Goal: Task Accomplishment & Management: Manage account settings

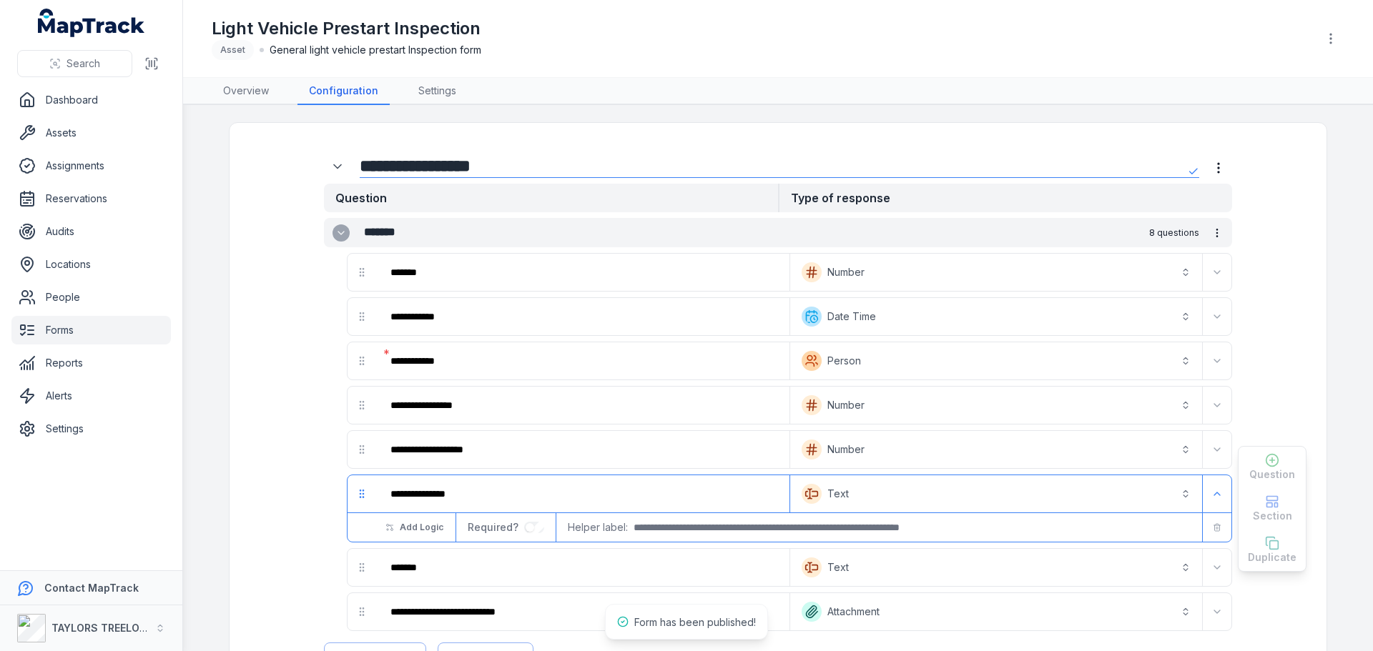
scroll to position [1228, 0]
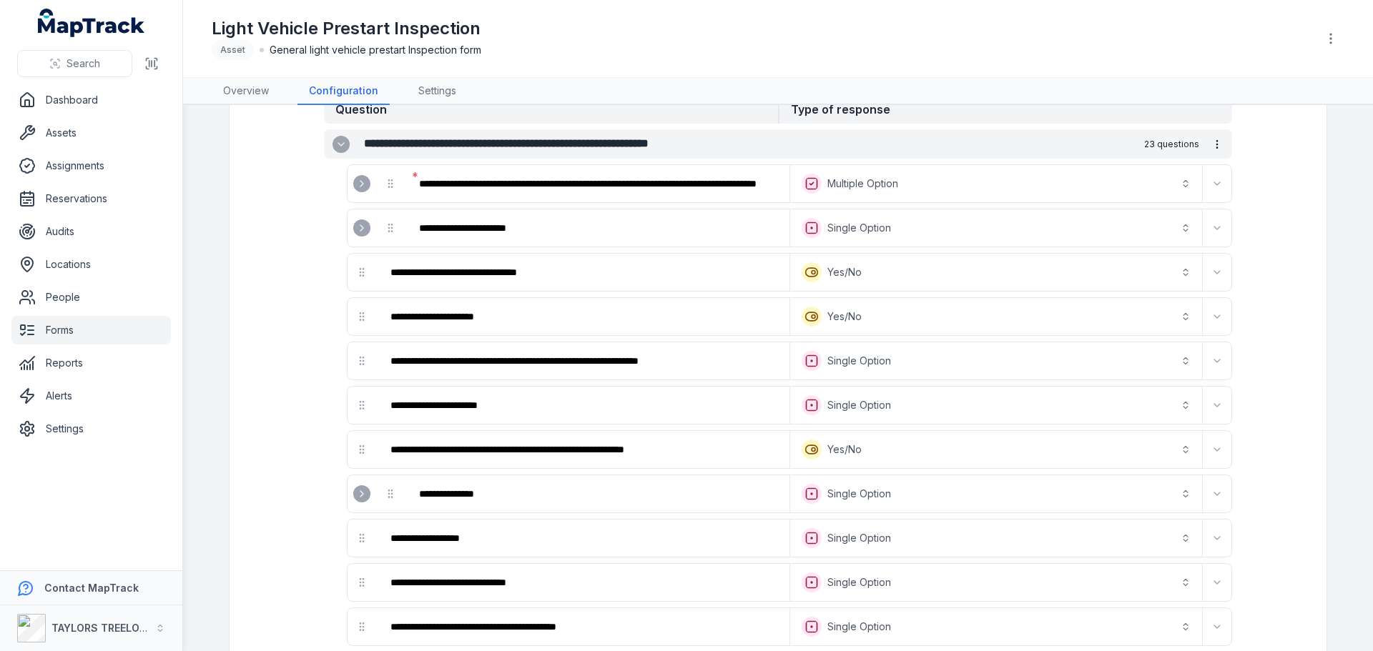
scroll to position [0, 0]
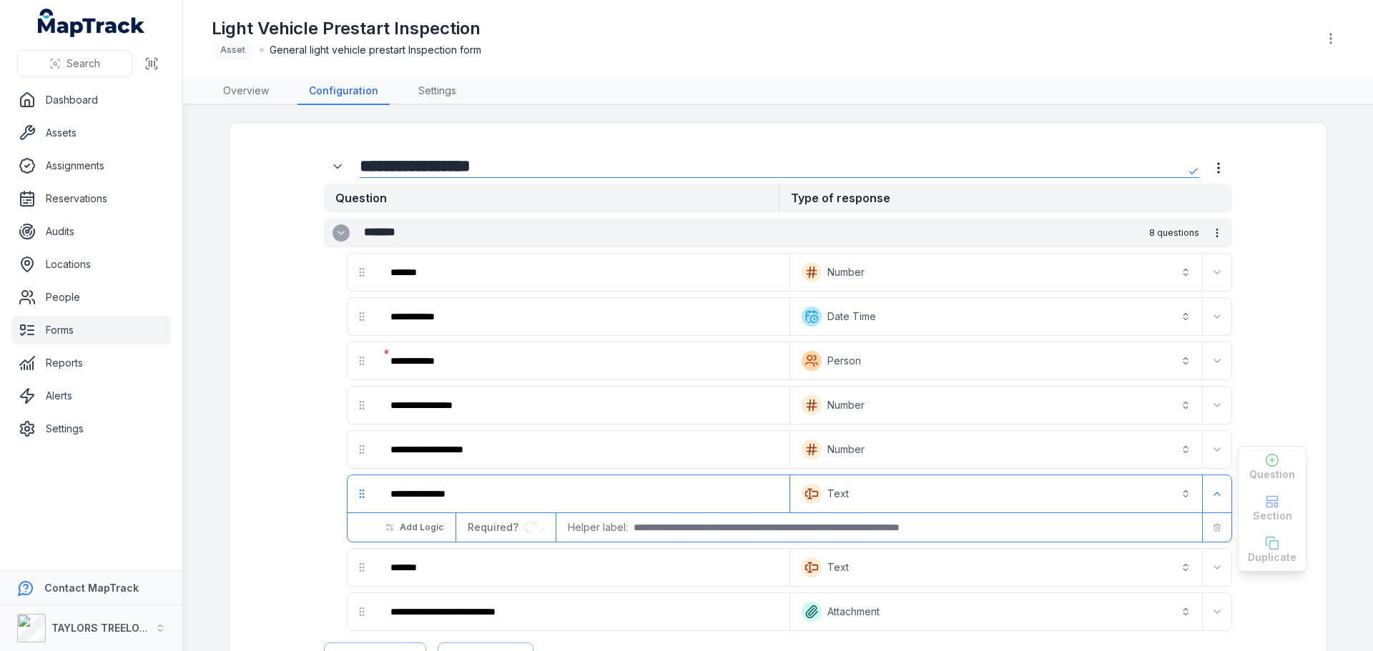
click at [244, 85] on link "Overview" at bounding box center [246, 91] width 69 height 27
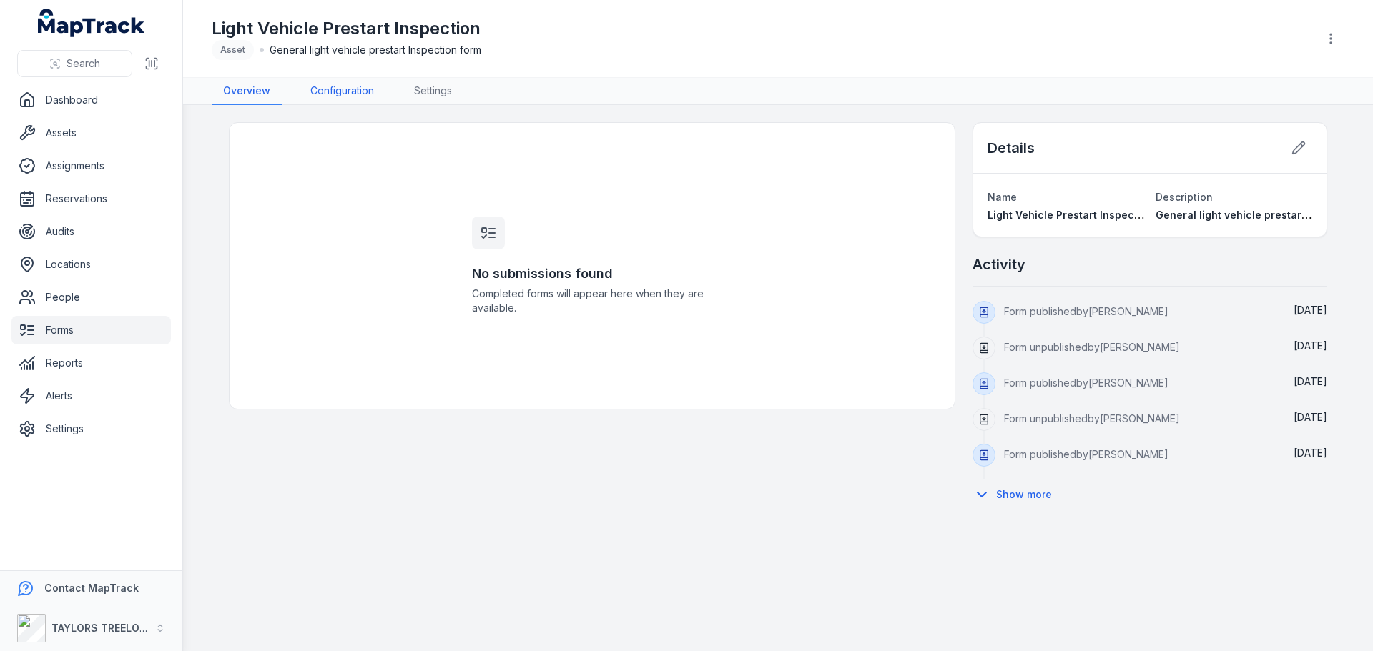
drag, startPoint x: 350, startPoint y: 91, endPoint x: 396, endPoint y: 96, distance: 46.0
click at [351, 91] on link "Configuration" at bounding box center [342, 91] width 87 height 27
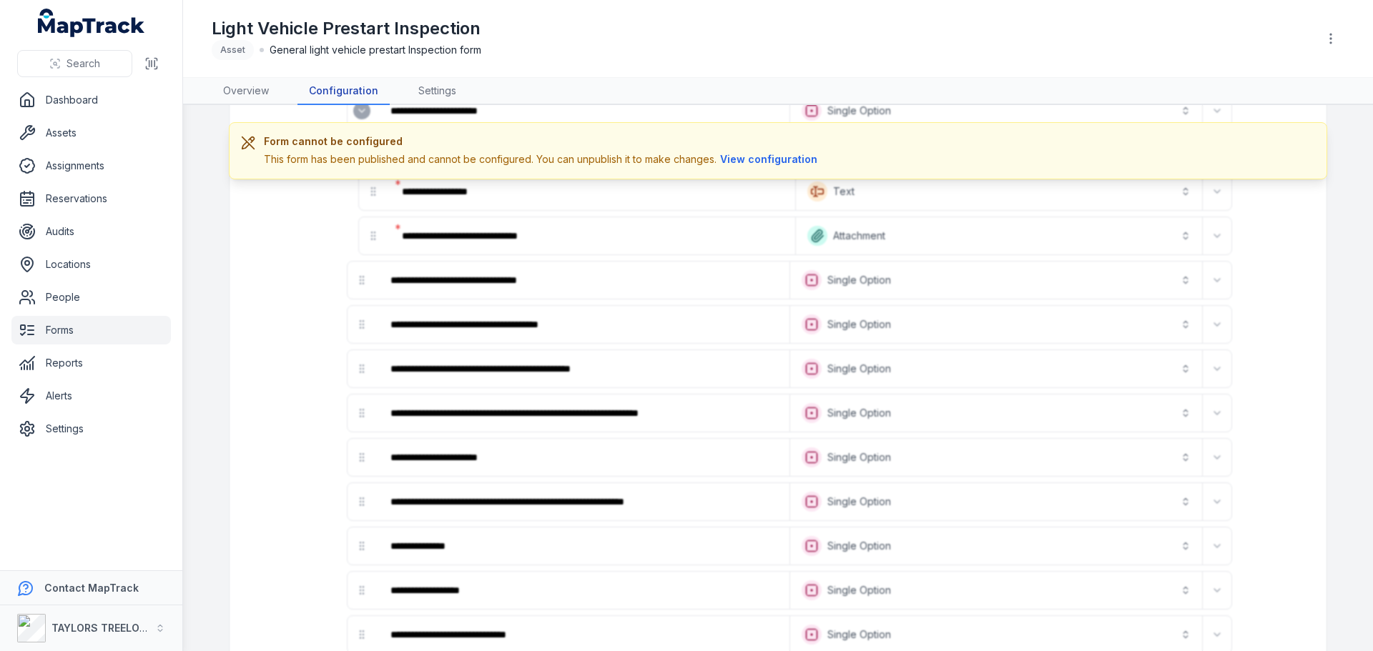
scroll to position [429, 0]
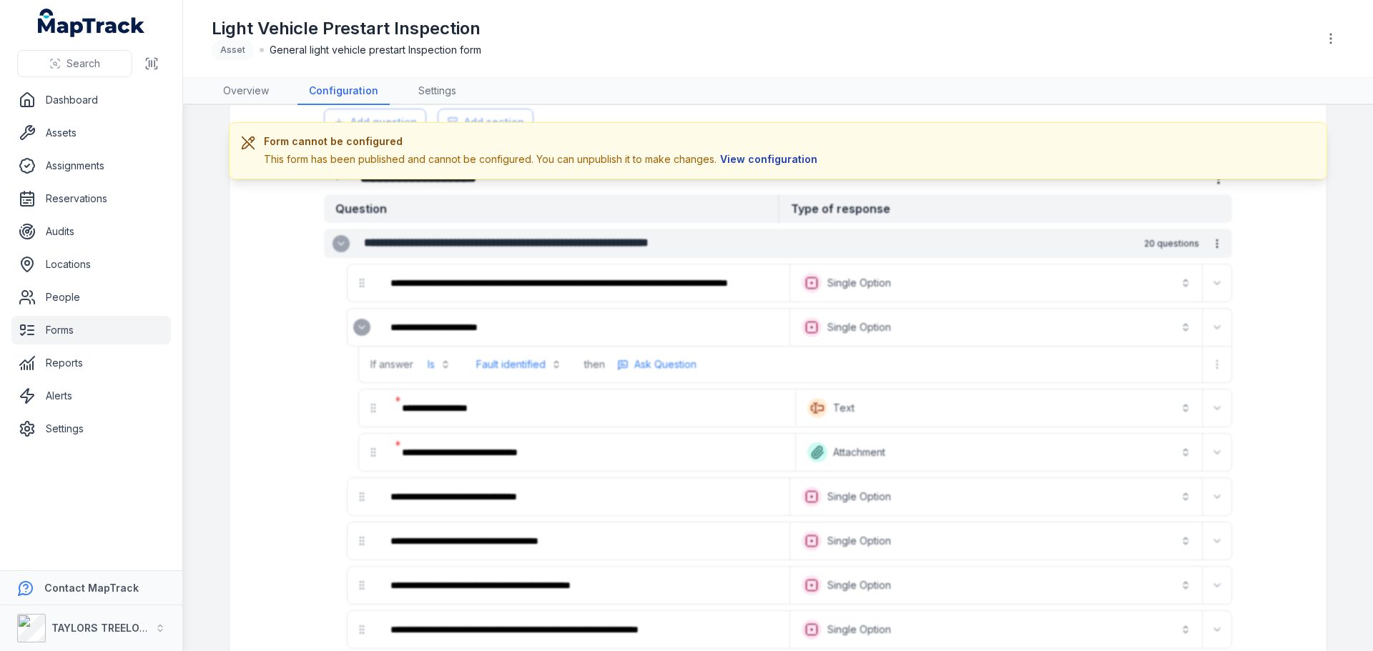
click at [750, 158] on button "View configuration" at bounding box center [768, 160] width 104 height 16
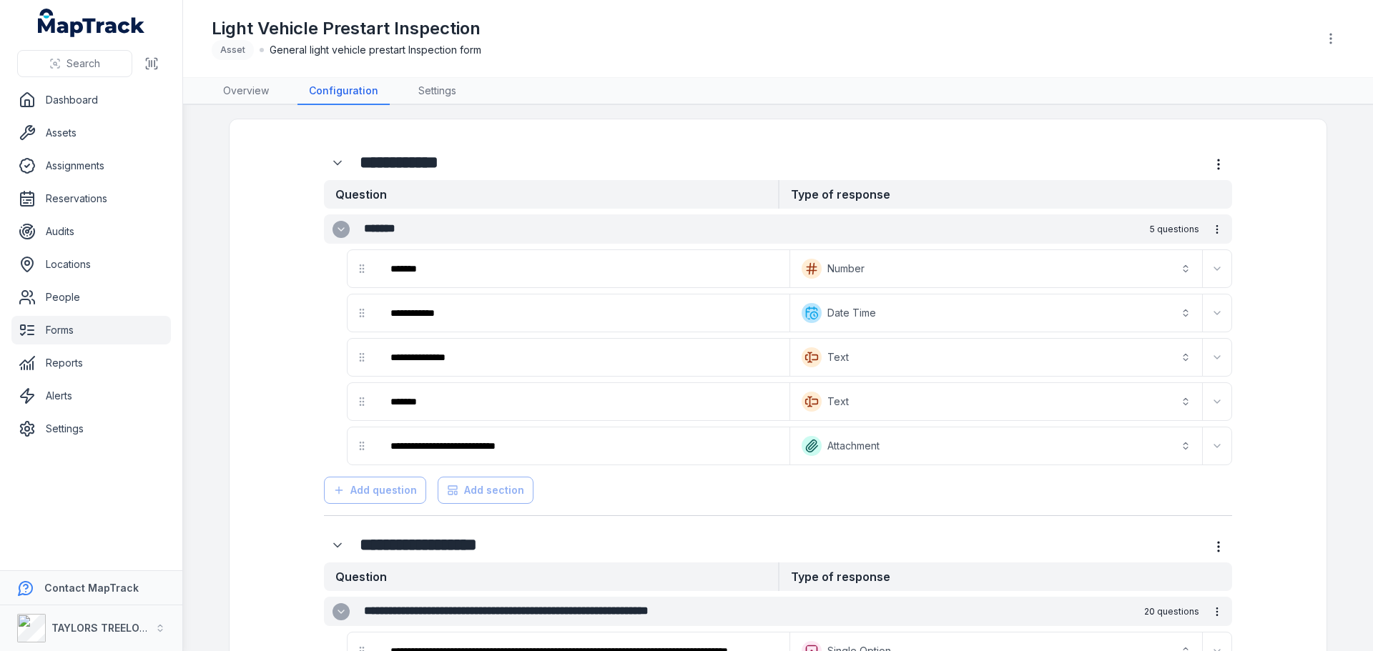
scroll to position [0, 0]
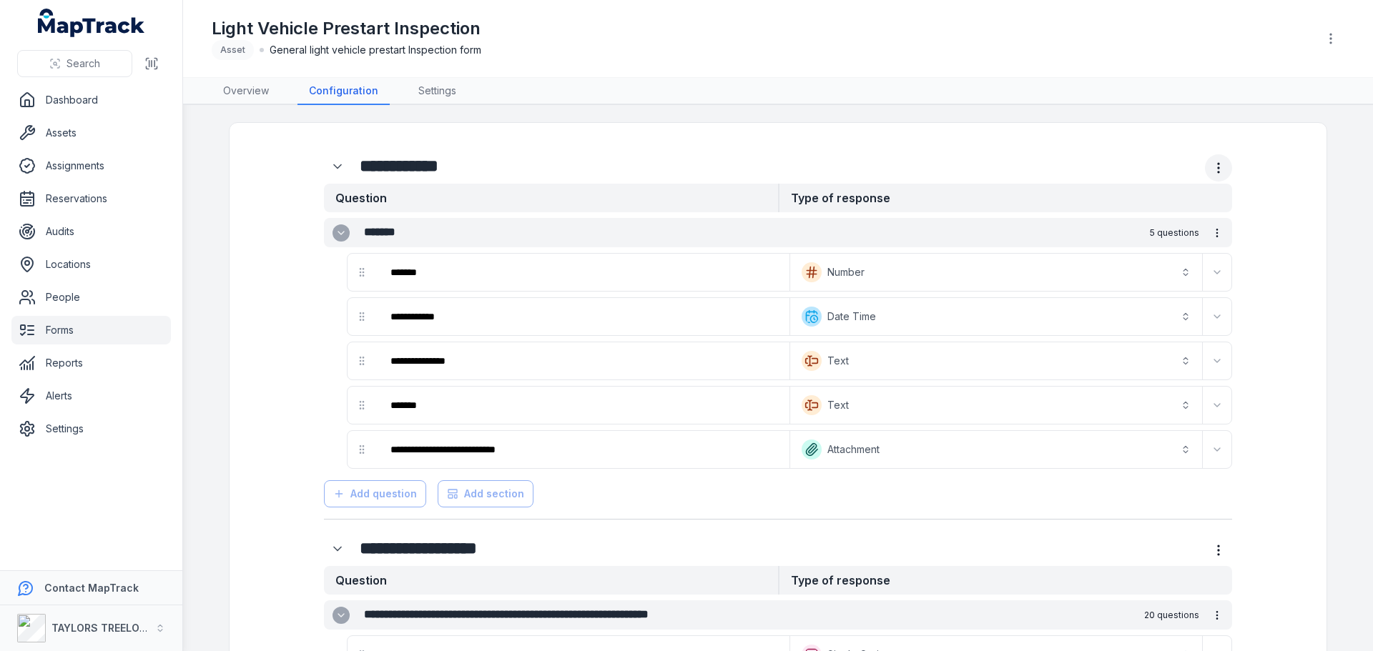
click at [1211, 169] on icon "more-detail" at bounding box center [1218, 168] width 14 height 14
drag, startPoint x: 1145, startPoint y: 156, endPoint x: 1190, endPoint y: 109, distance: 64.7
click at [1146, 155] on div "**********" at bounding box center [778, 166] width 908 height 35
click at [1330, 46] on button "button" at bounding box center [1330, 38] width 27 height 27
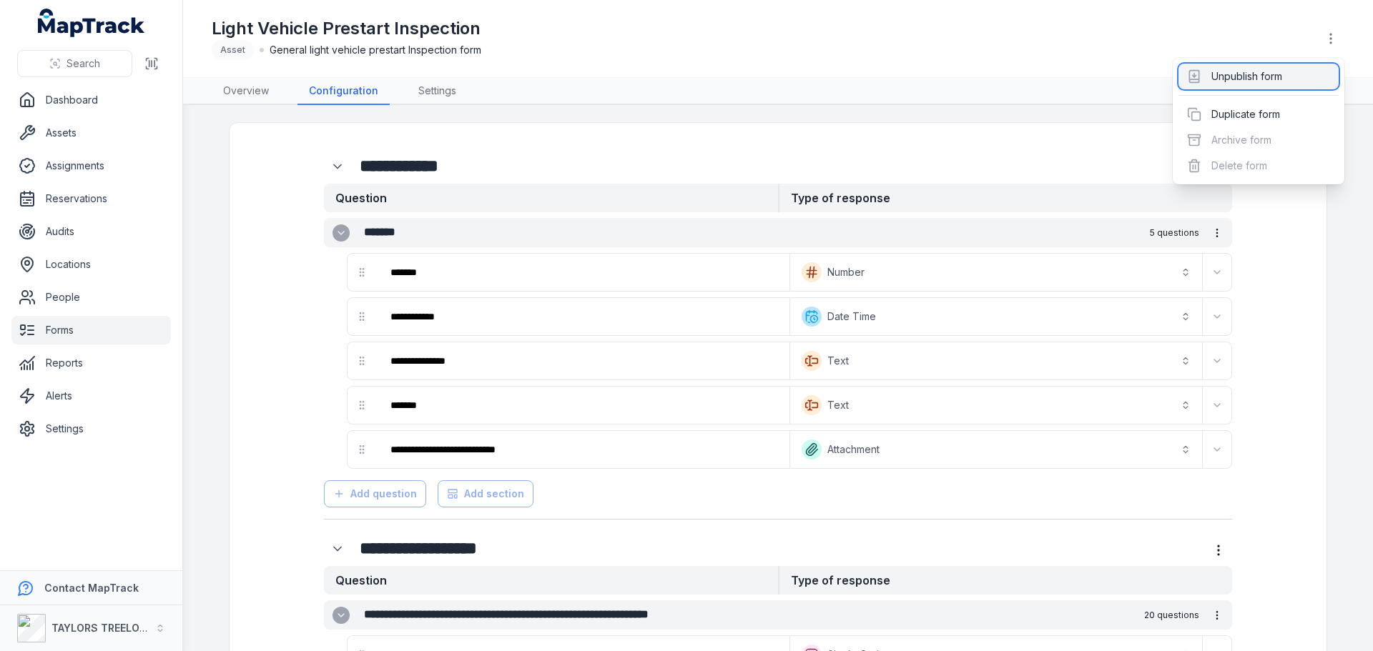
click at [1267, 75] on div "Unpublish form" at bounding box center [1258, 77] width 160 height 26
